Goal: Information Seeking & Learning: Learn about a topic

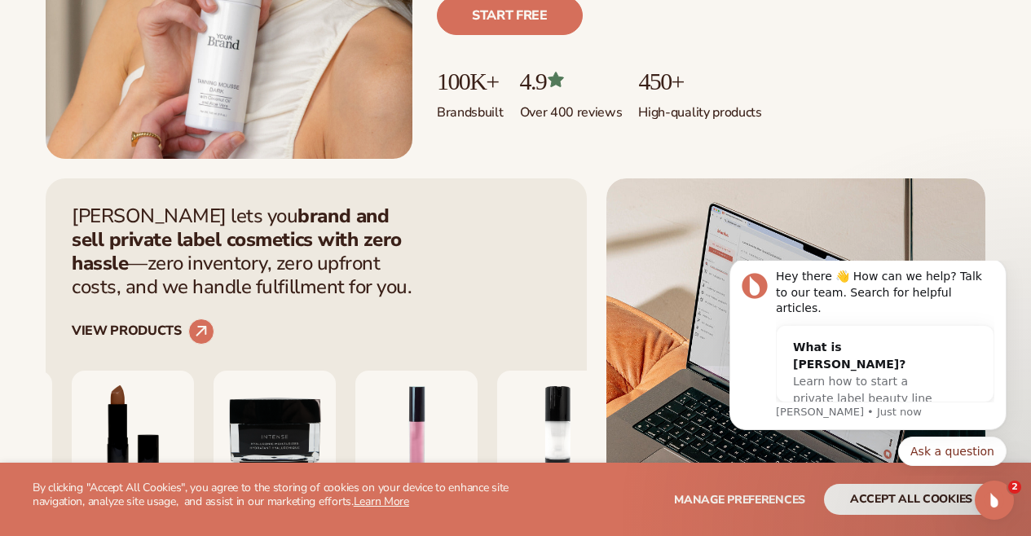
scroll to position [536, 0]
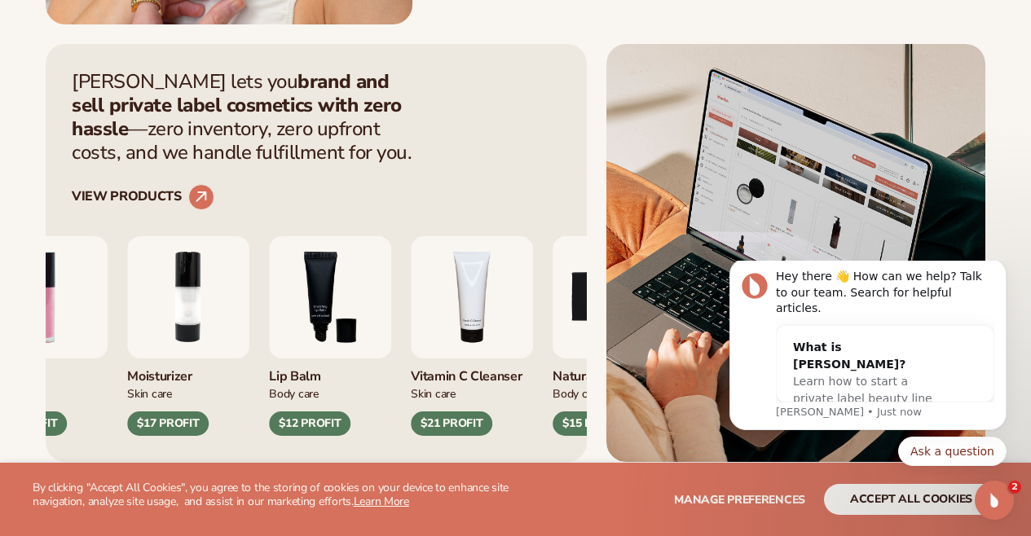
click at [92, 358] on div "Lip Gloss Makeup $16 PROFIT" at bounding box center [46, 336] width 122 height 200
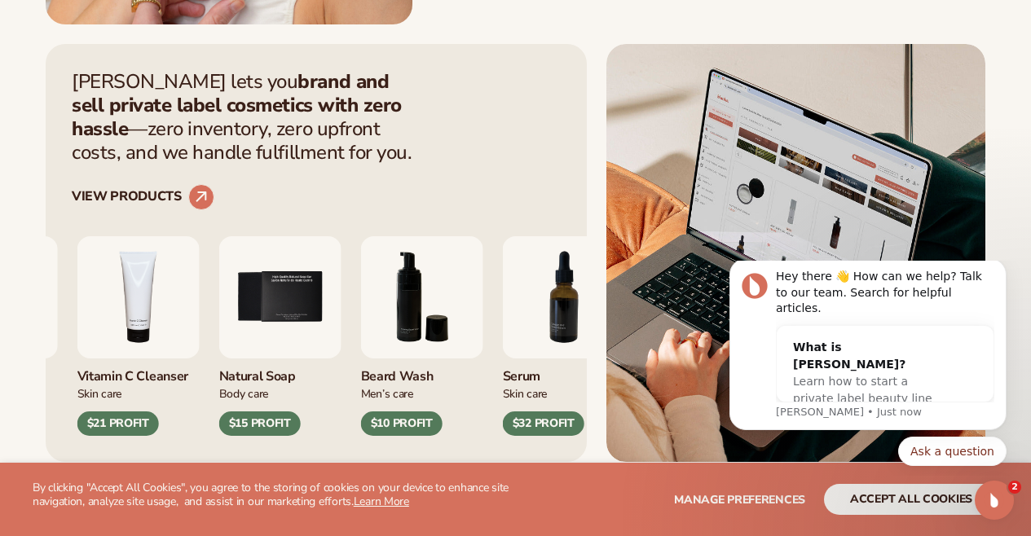
click at [123, 346] on img "4 / 9" at bounding box center [138, 297] width 122 height 122
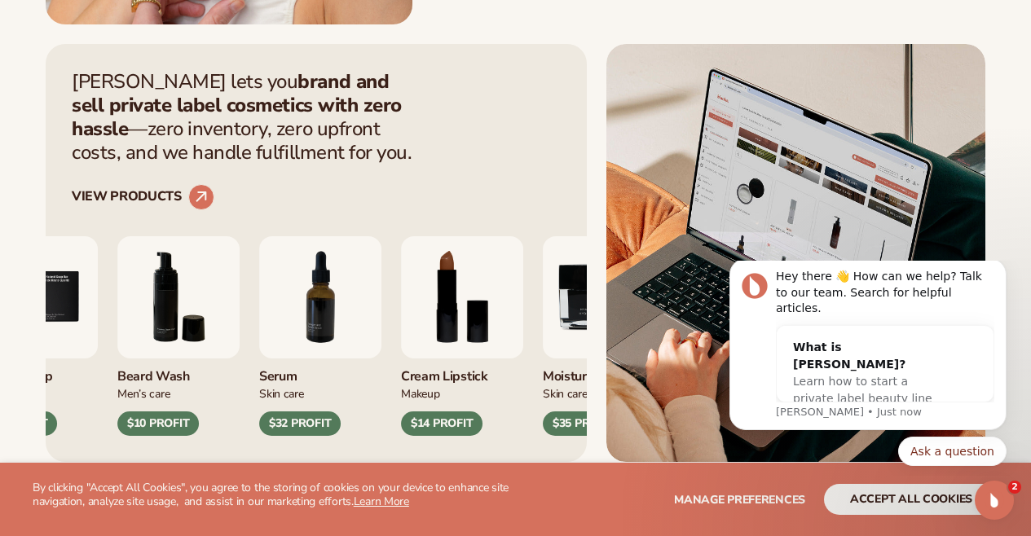
click at [166, 335] on img "6 / 9" at bounding box center [178, 297] width 122 height 122
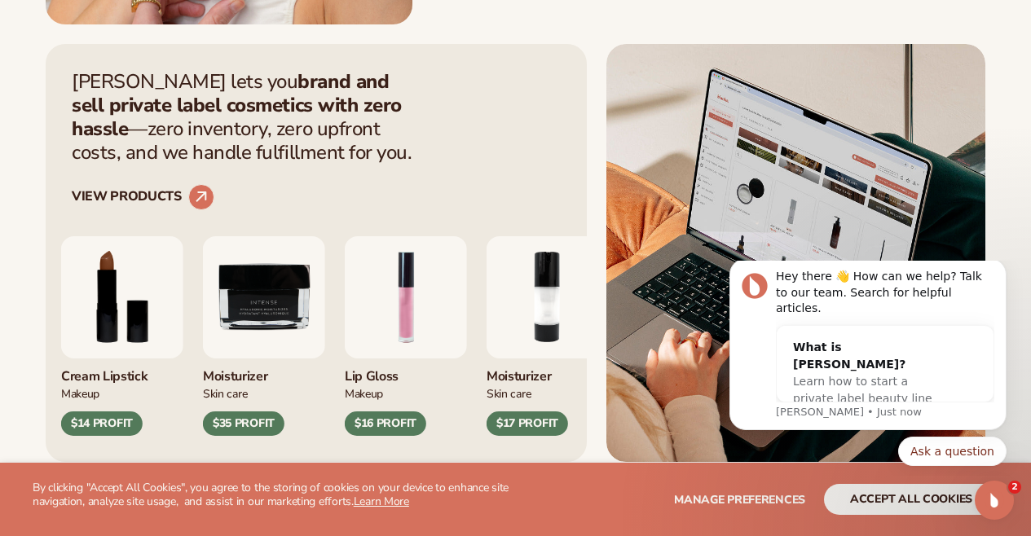
click at [107, 338] on img "8 / 9" at bounding box center [122, 297] width 122 height 122
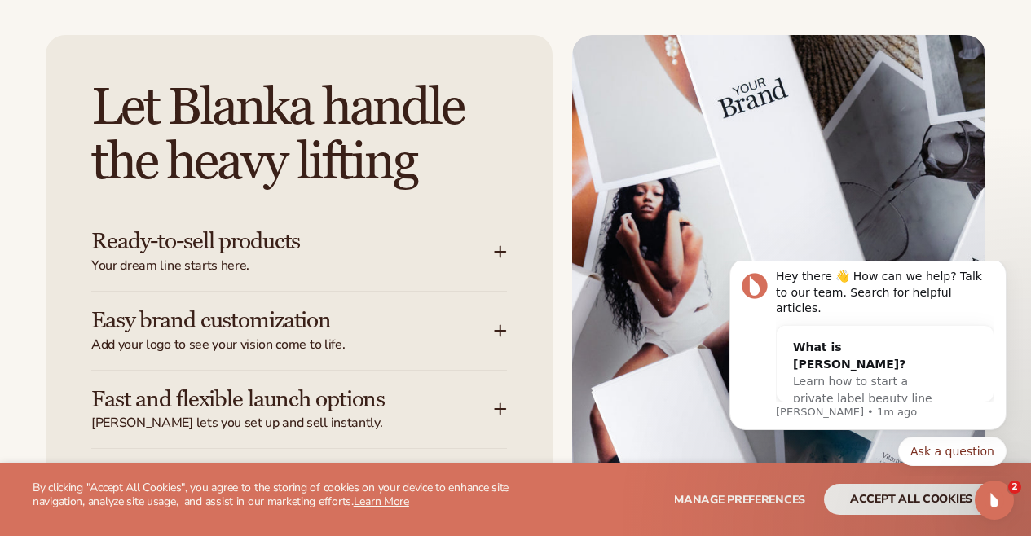
scroll to position [1950, 0]
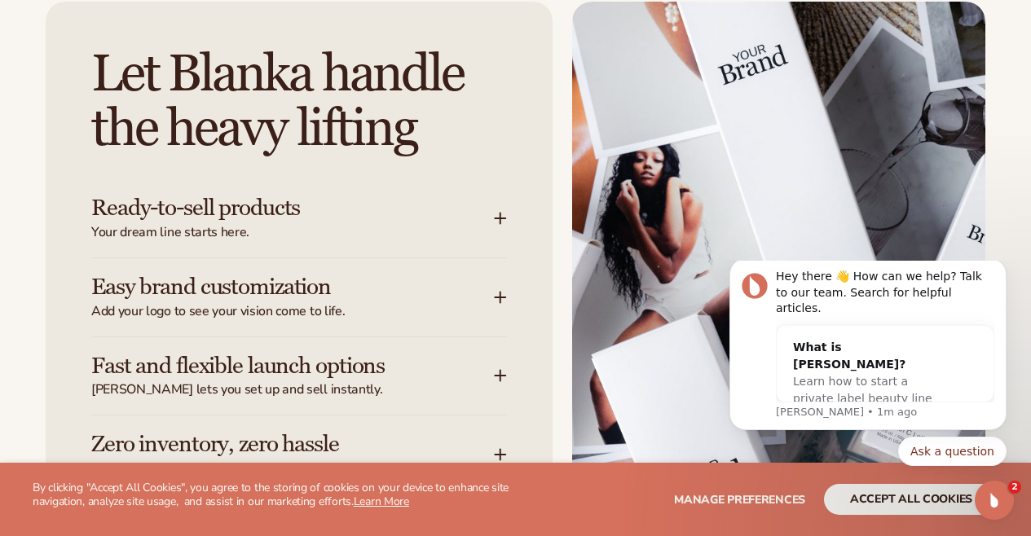
click at [507, 204] on div "Let [PERSON_NAME] handle the heavy lifting Ready-to-sell products Your dream li…" at bounding box center [299, 302] width 507 height 600
click at [501, 212] on icon at bounding box center [500, 218] width 13 height 13
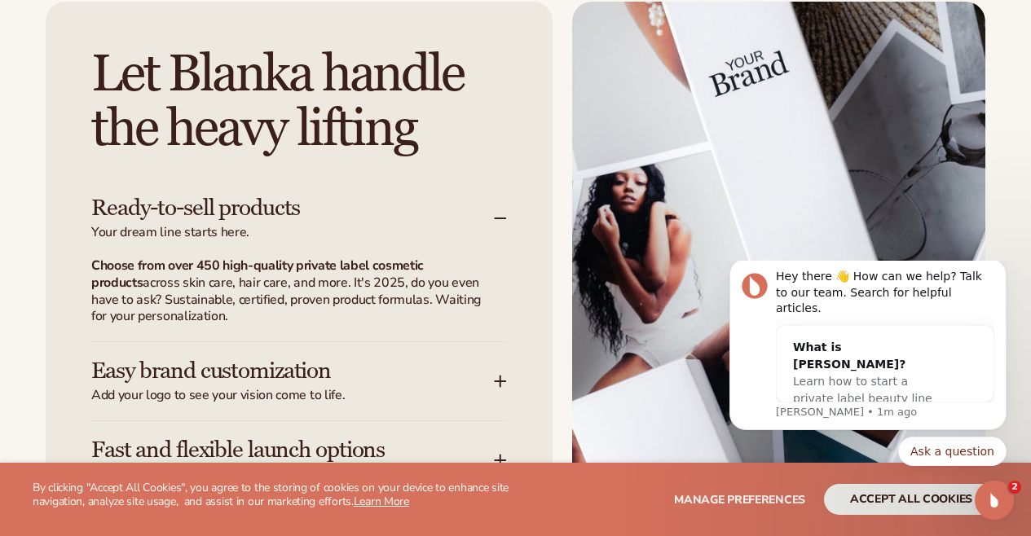
click at [502, 218] on icon at bounding box center [499, 218] width 11 height 0
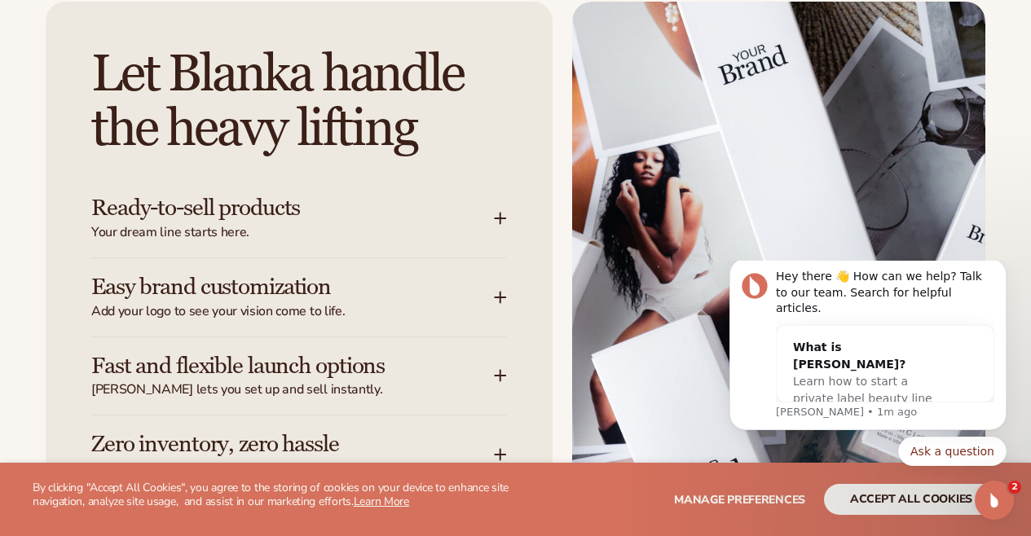
click at [493, 284] on div "Easy brand customization Add your logo to see your vision come to life." at bounding box center [292, 298] width 402 height 46
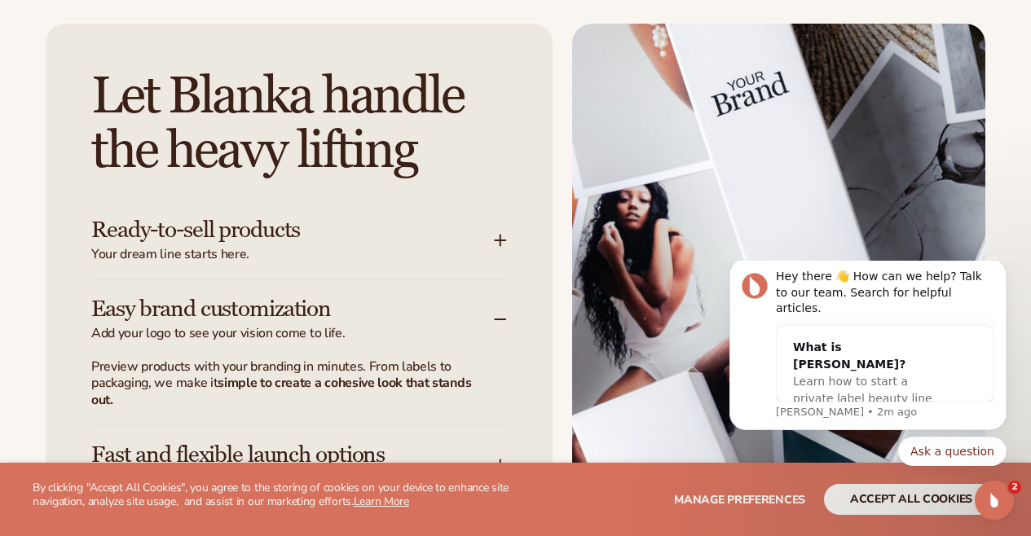
scroll to position [1974, 0]
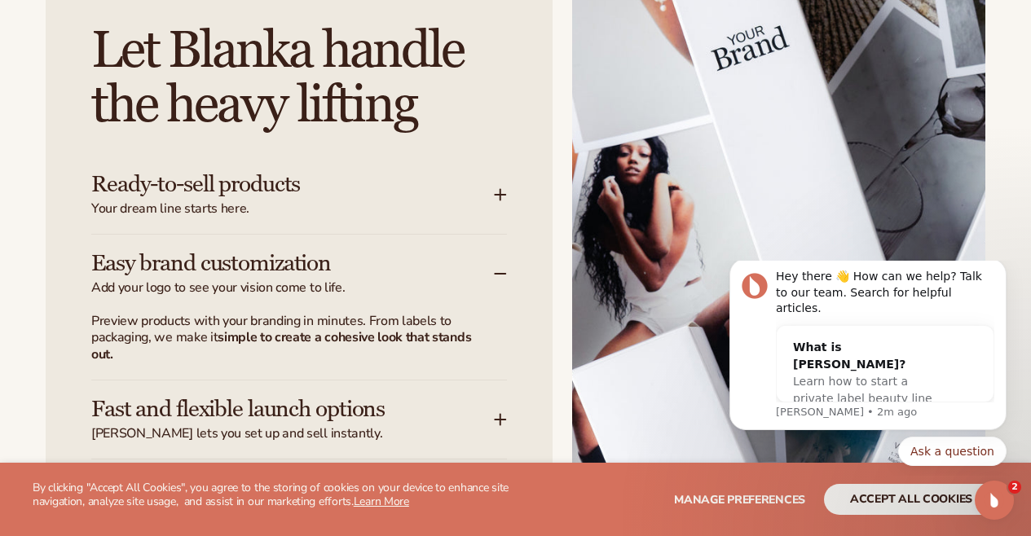
click at [503, 267] on icon at bounding box center [500, 273] width 13 height 13
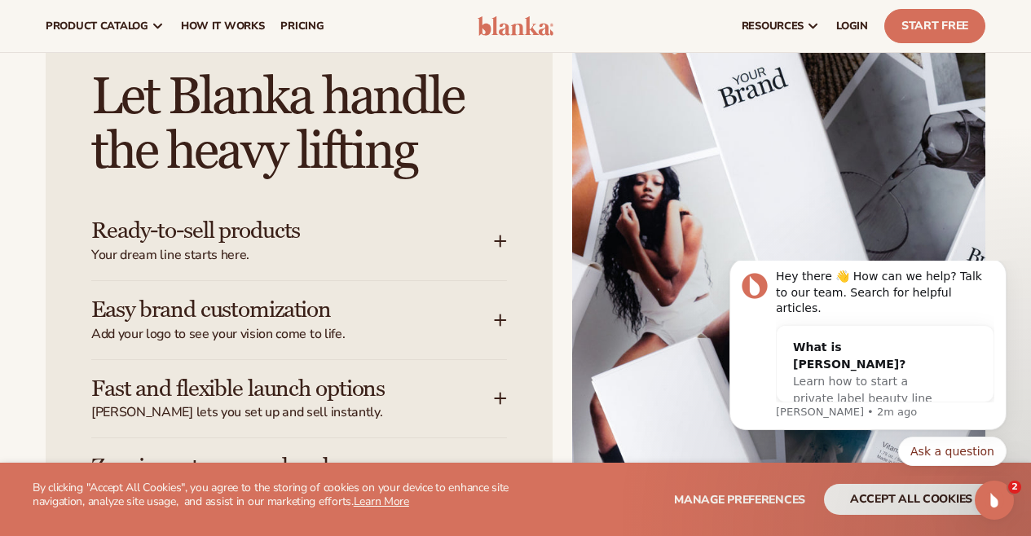
scroll to position [1961, 0]
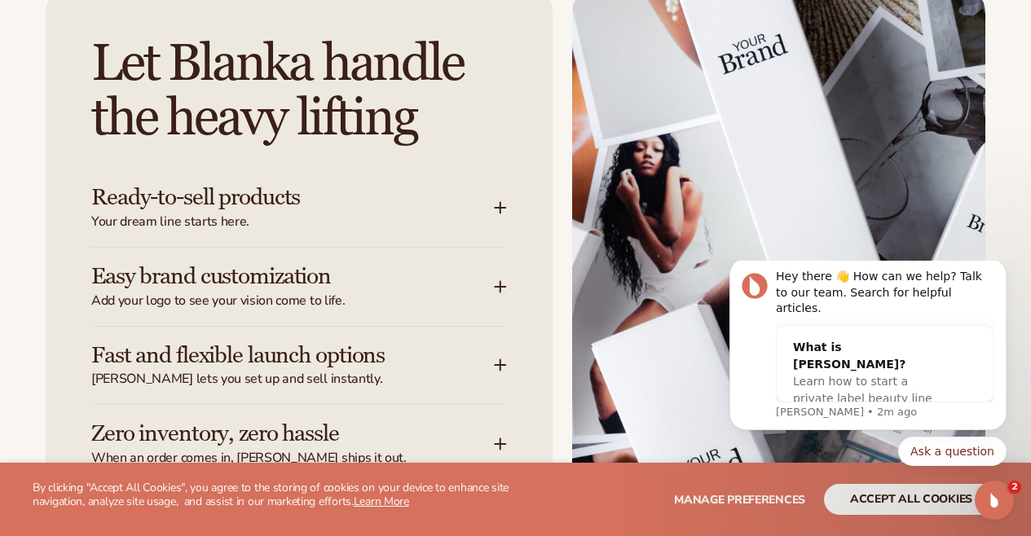
click at [501, 358] on icon at bounding box center [500, 364] width 13 height 13
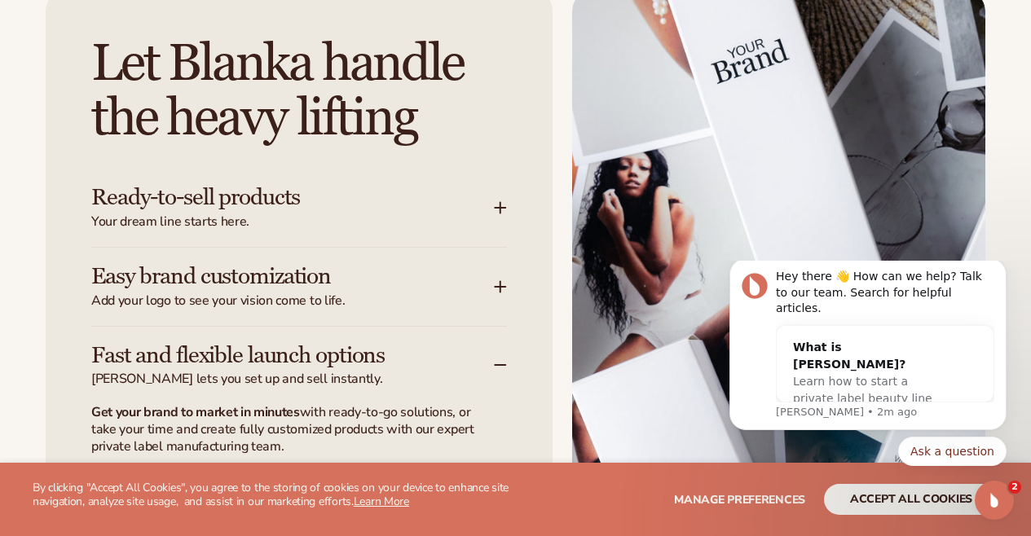
click at [501, 358] on icon at bounding box center [500, 364] width 13 height 13
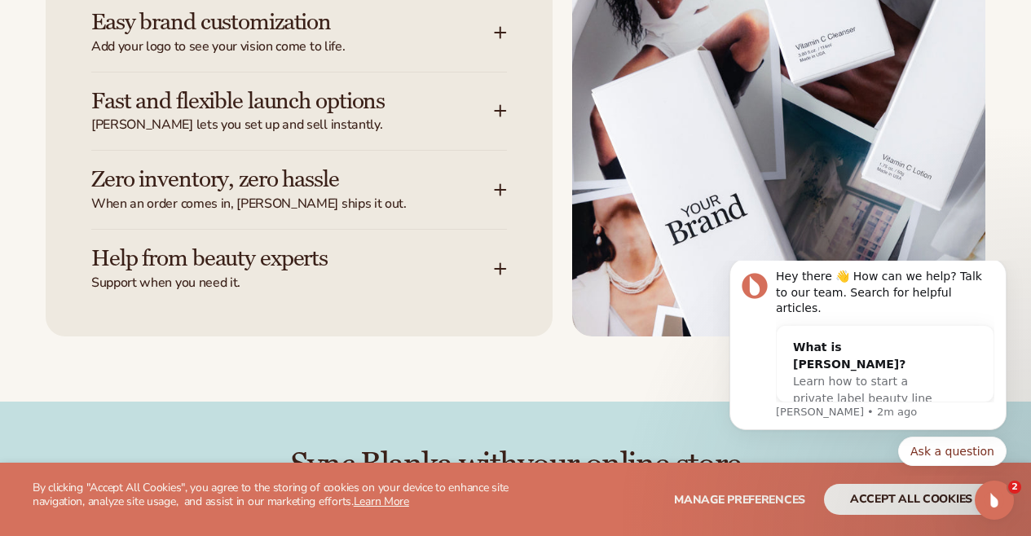
scroll to position [2212, 0]
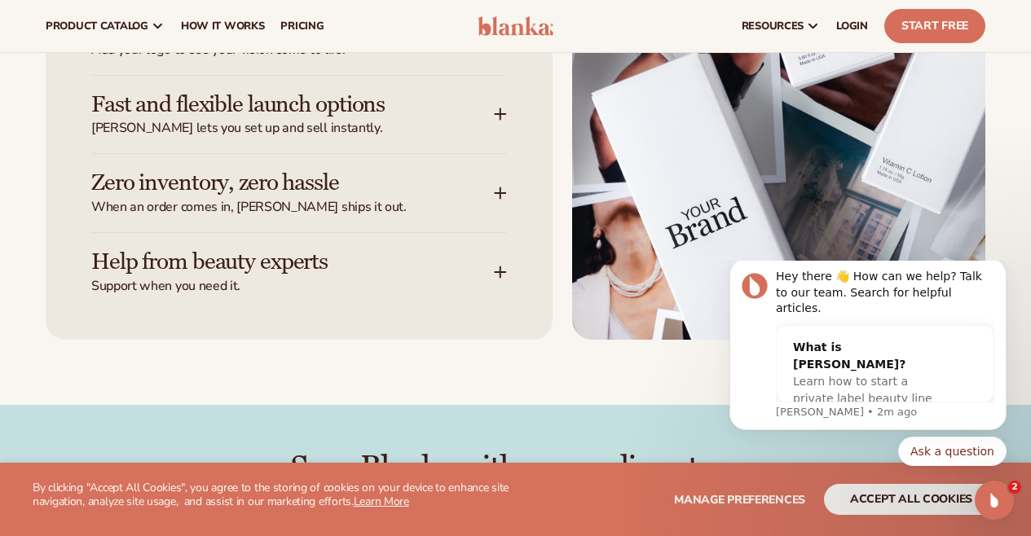
click at [498, 193] on icon at bounding box center [499, 193] width 11 height 0
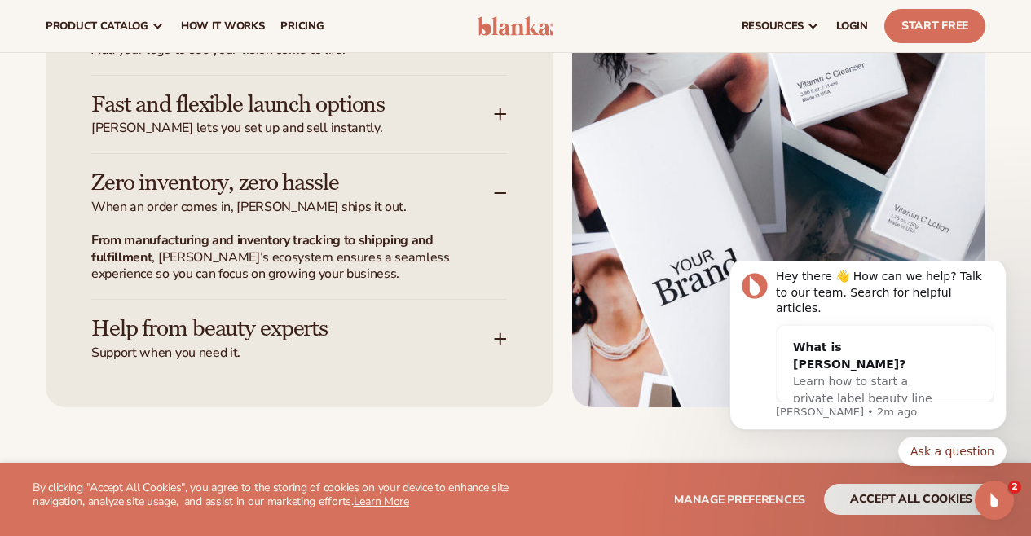
click at [499, 187] on icon at bounding box center [500, 193] width 13 height 13
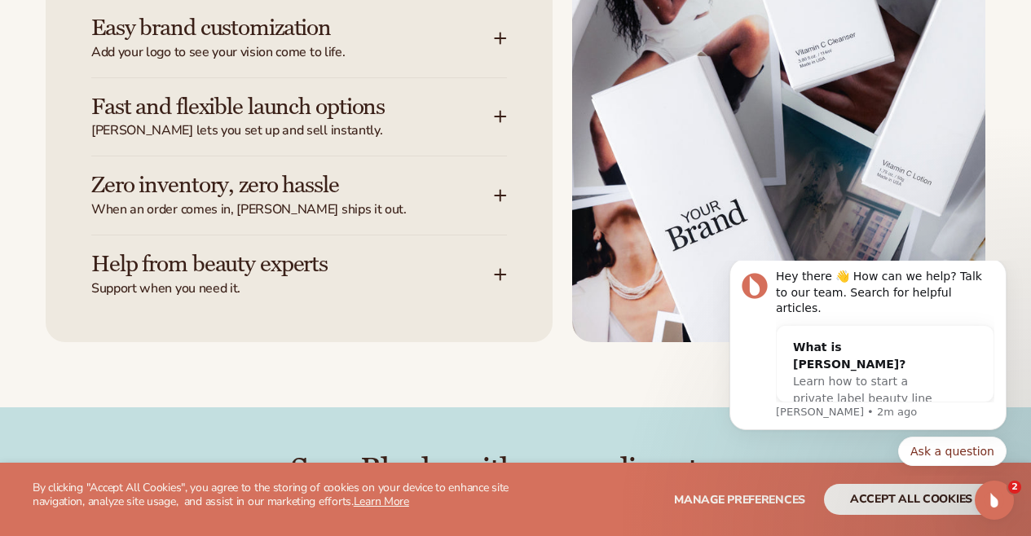
scroll to position [2222, 0]
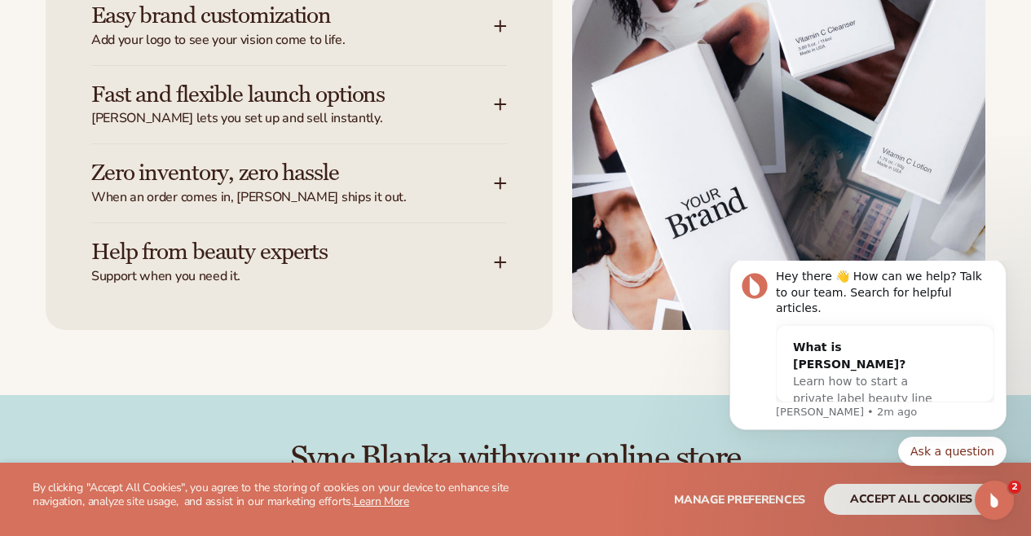
click at [501, 100] on div "Fast and flexible launch options [PERSON_NAME] lets you set up and sell instant…" at bounding box center [298, 105] width 415 height 78
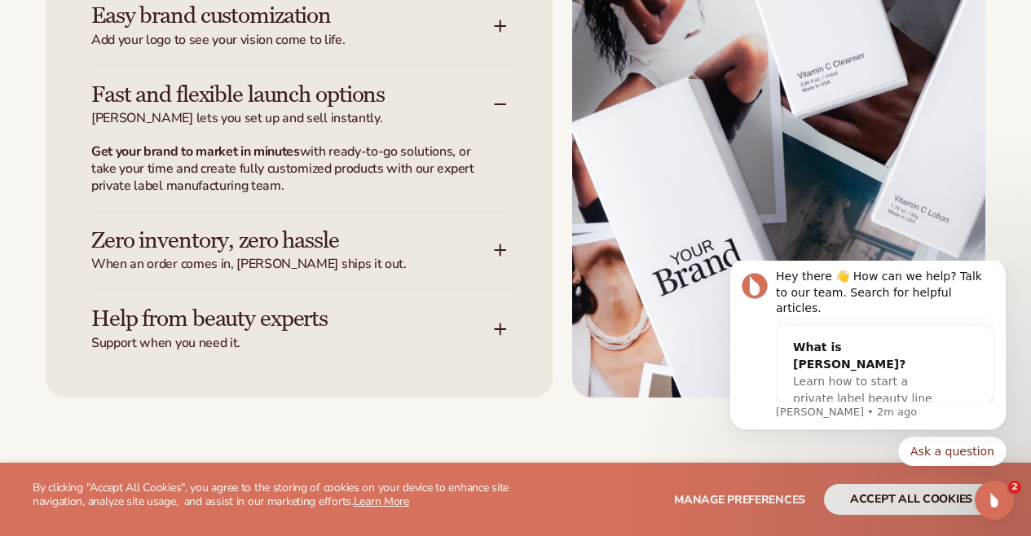
click at [501, 99] on div "Fast and flexible launch options [PERSON_NAME] lets you set up and sell instant…" at bounding box center [298, 105] width 415 height 78
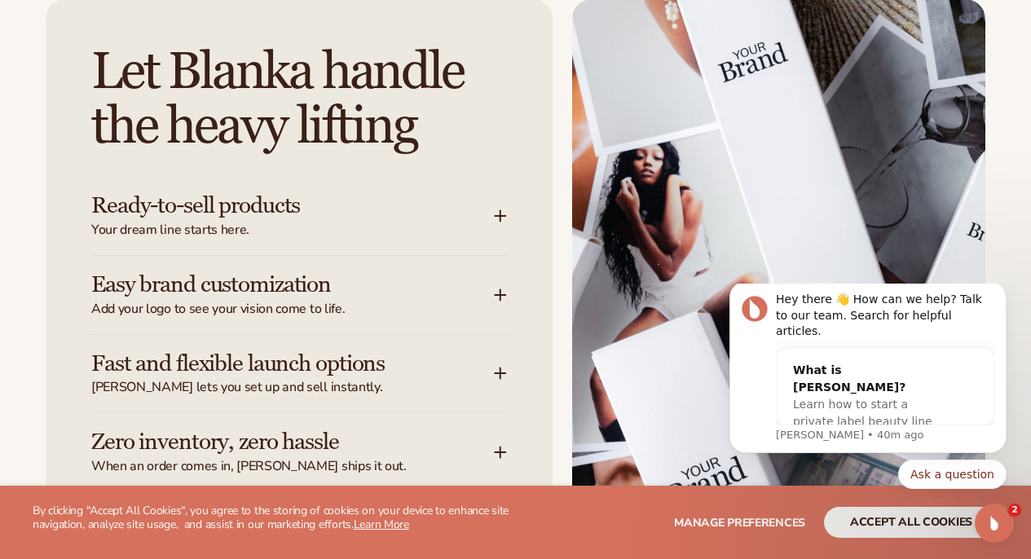
scroll to position [0, 0]
